Goal: Navigation & Orientation: Find specific page/section

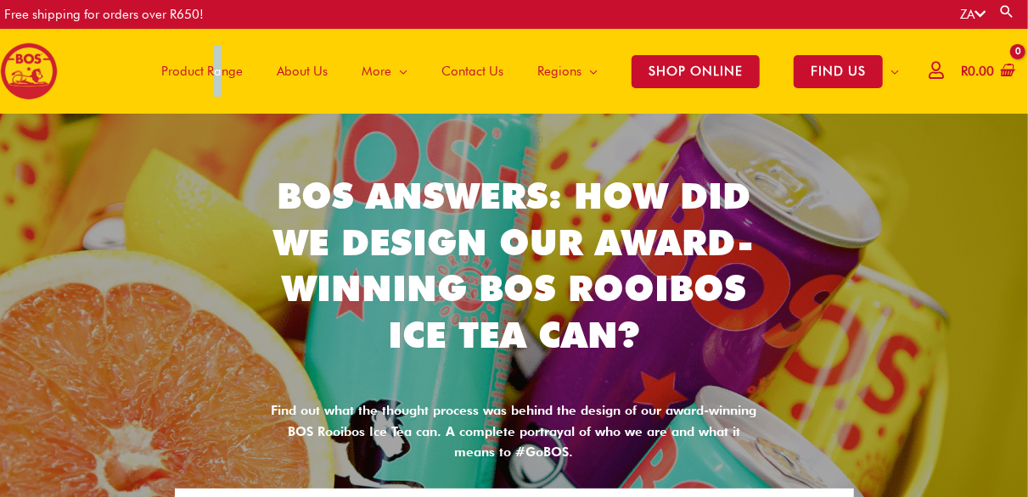
click at [212, 86] on span "Product Range" at bounding box center [201, 71] width 81 height 51
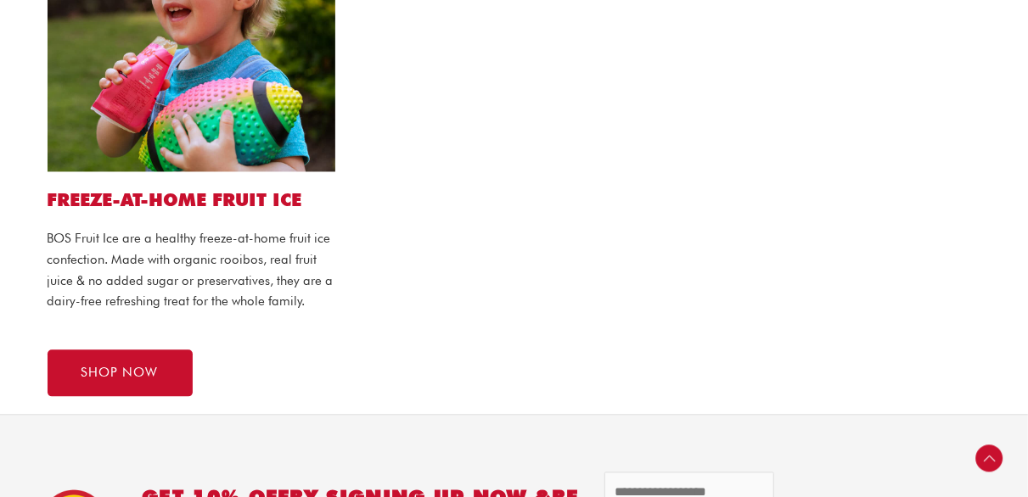
click at [979, 351] on div at bounding box center [836, 148] width 323 height 530
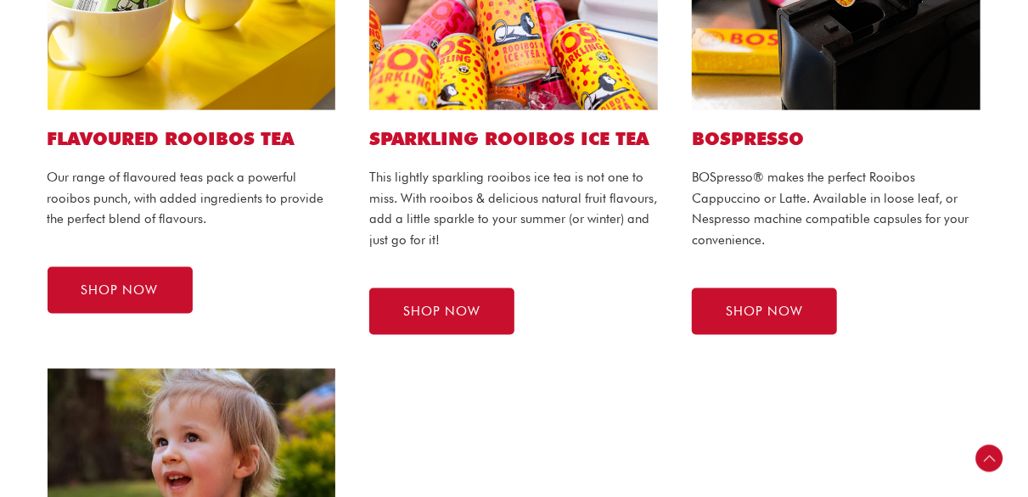
scroll to position [1178, 0]
